Goal: Transaction & Acquisition: Book appointment/travel/reservation

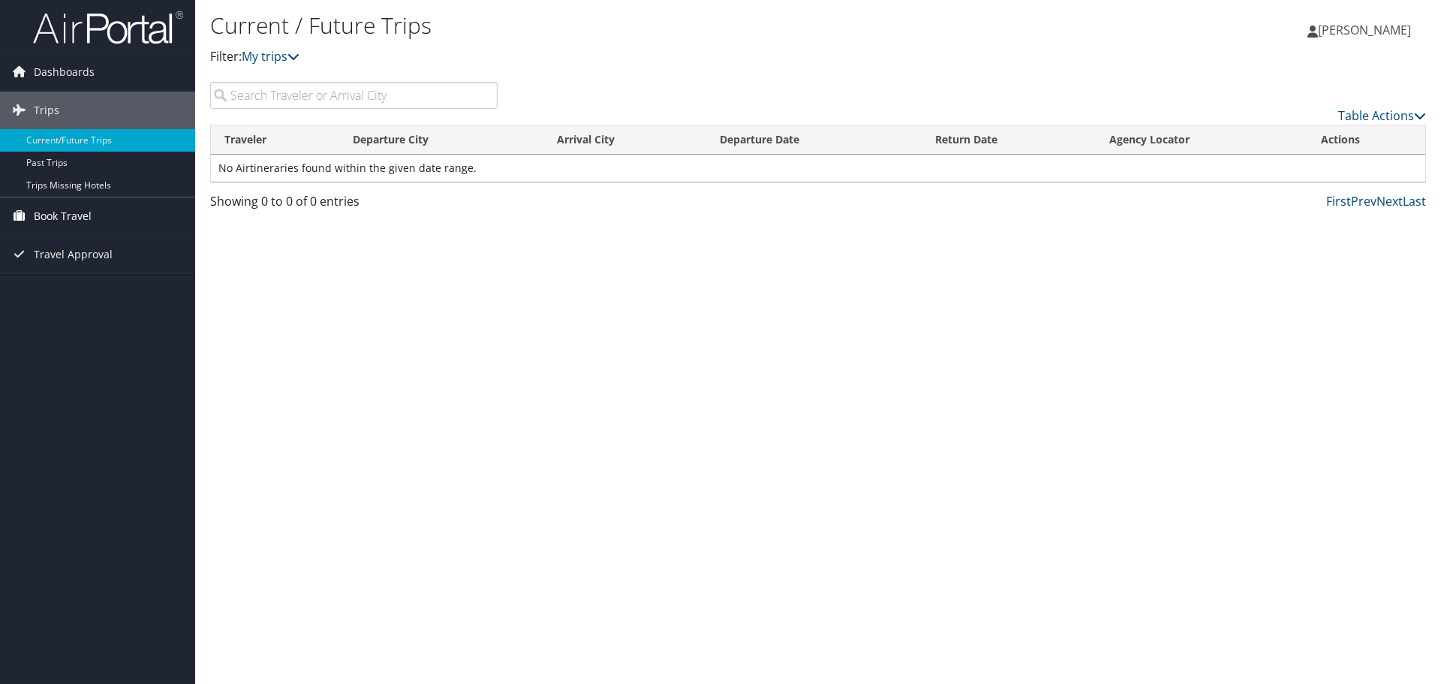
click at [80, 221] on span "Book Travel" at bounding box center [63, 216] width 58 height 38
click at [81, 285] on link "Book/Manage Online Trips" at bounding box center [97, 291] width 195 height 23
click at [102, 216] on link "Book Travel" at bounding box center [97, 216] width 195 height 38
click at [91, 284] on link "Book/Manage Online Trips" at bounding box center [97, 291] width 195 height 23
